Goal: Find specific page/section: Find specific page/section

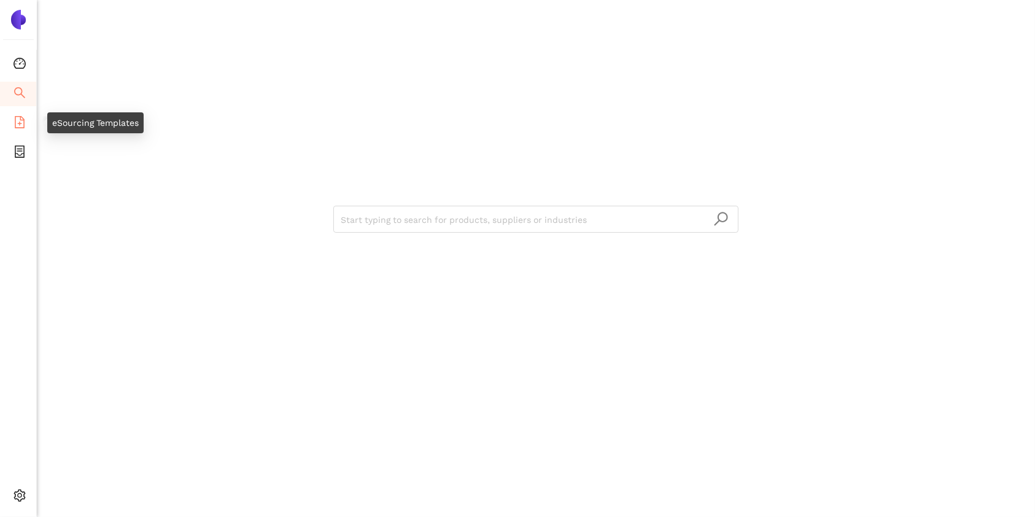
click at [18, 116] on icon "file-add" at bounding box center [20, 122] width 10 height 12
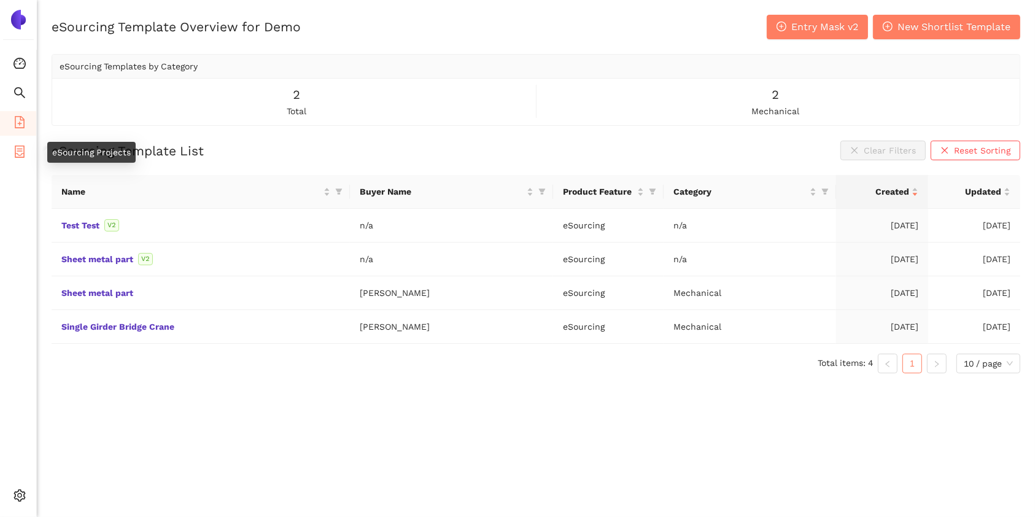
click at [21, 155] on icon "container" at bounding box center [20, 151] width 12 height 12
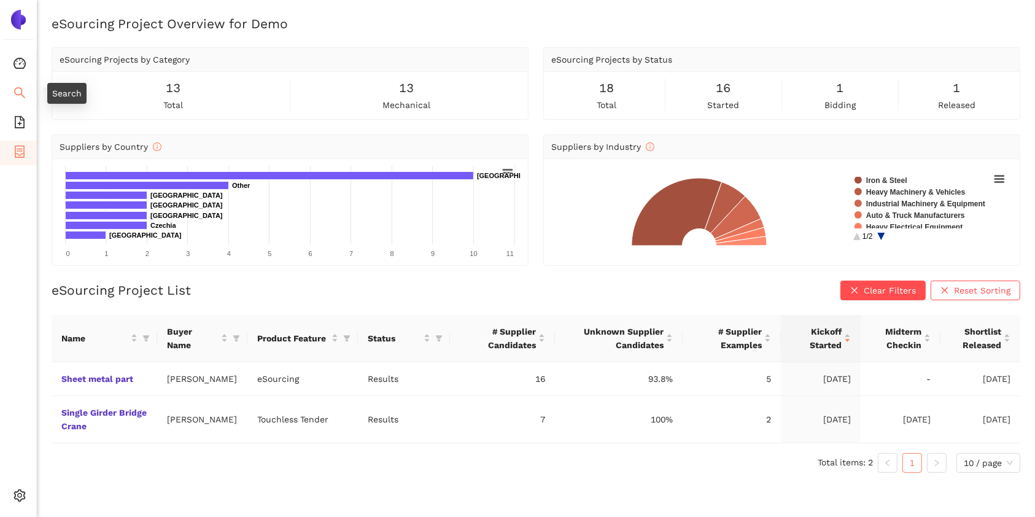
click at [25, 87] on icon "search" at bounding box center [20, 93] width 12 height 12
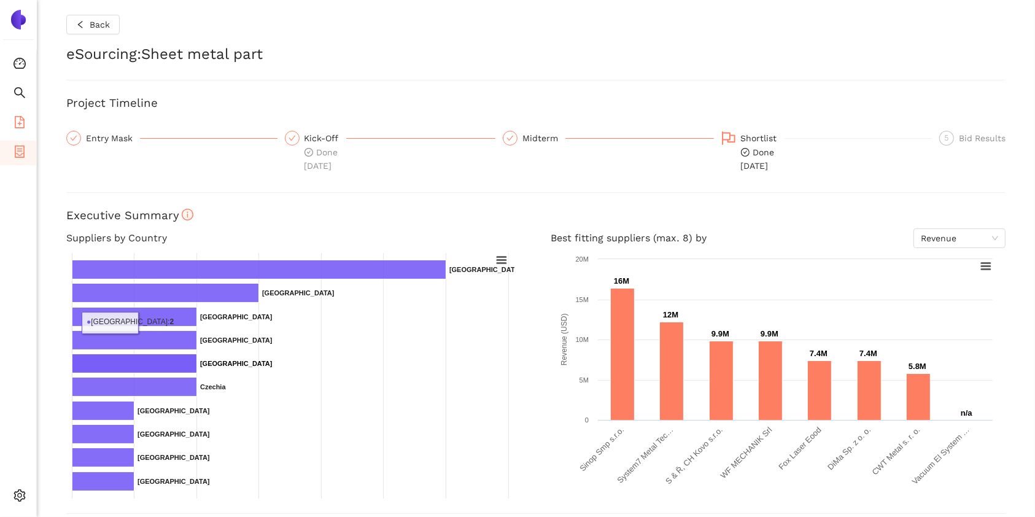
scroll to position [182, 0]
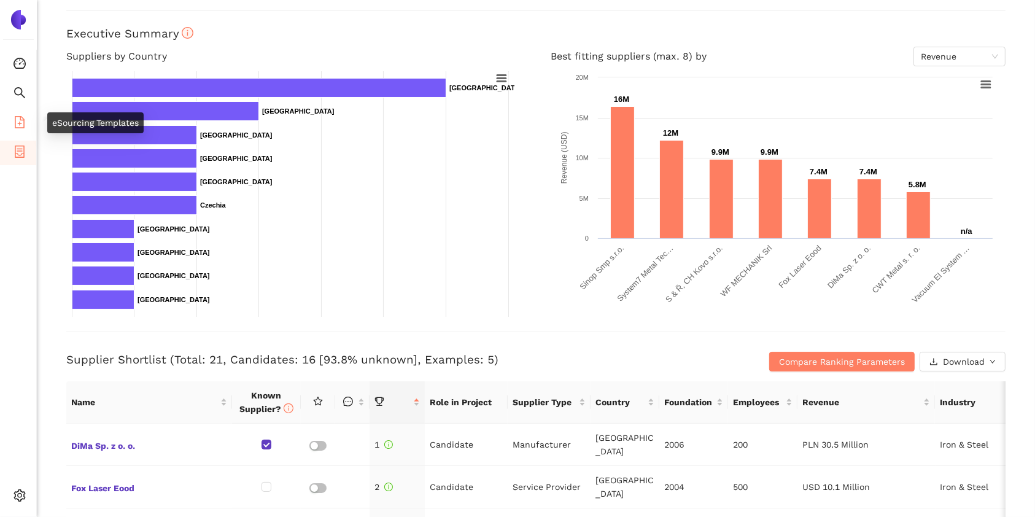
click at [15, 116] on icon "file-add" at bounding box center [20, 122] width 10 height 12
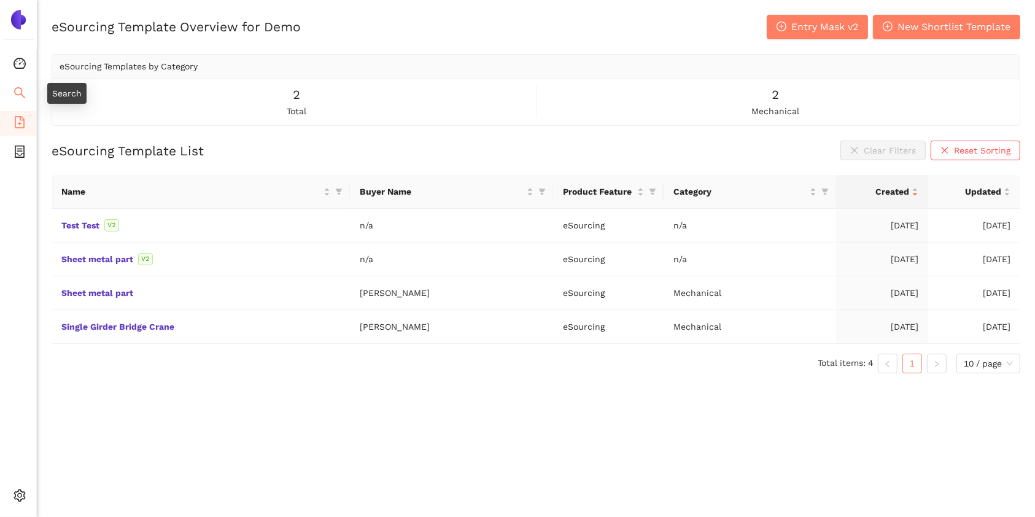
click at [14, 91] on icon "search" at bounding box center [20, 93] width 12 height 12
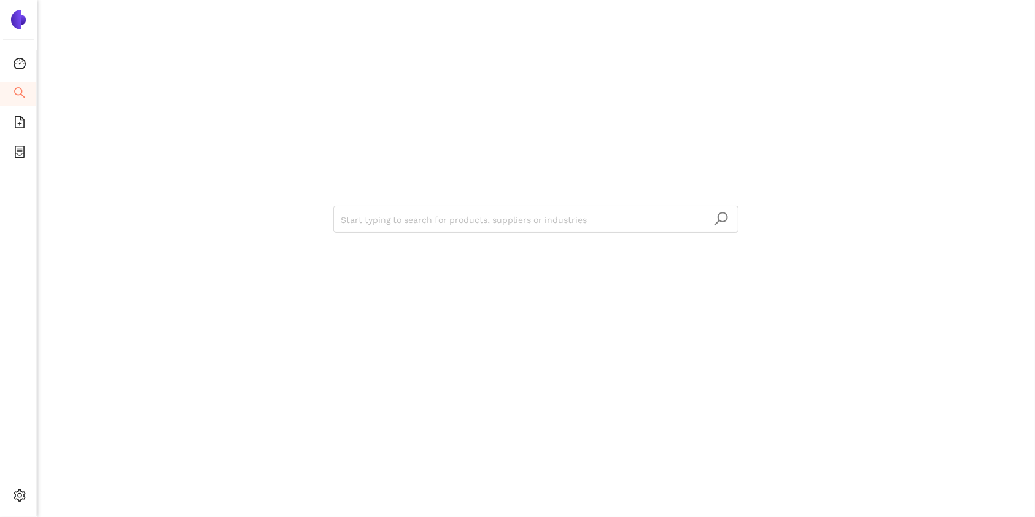
click at [58, 284] on div "Start typing to search for products, suppliers or industries" at bounding box center [536, 258] width 998 height 517
